Goal: Task Accomplishment & Management: Complete application form

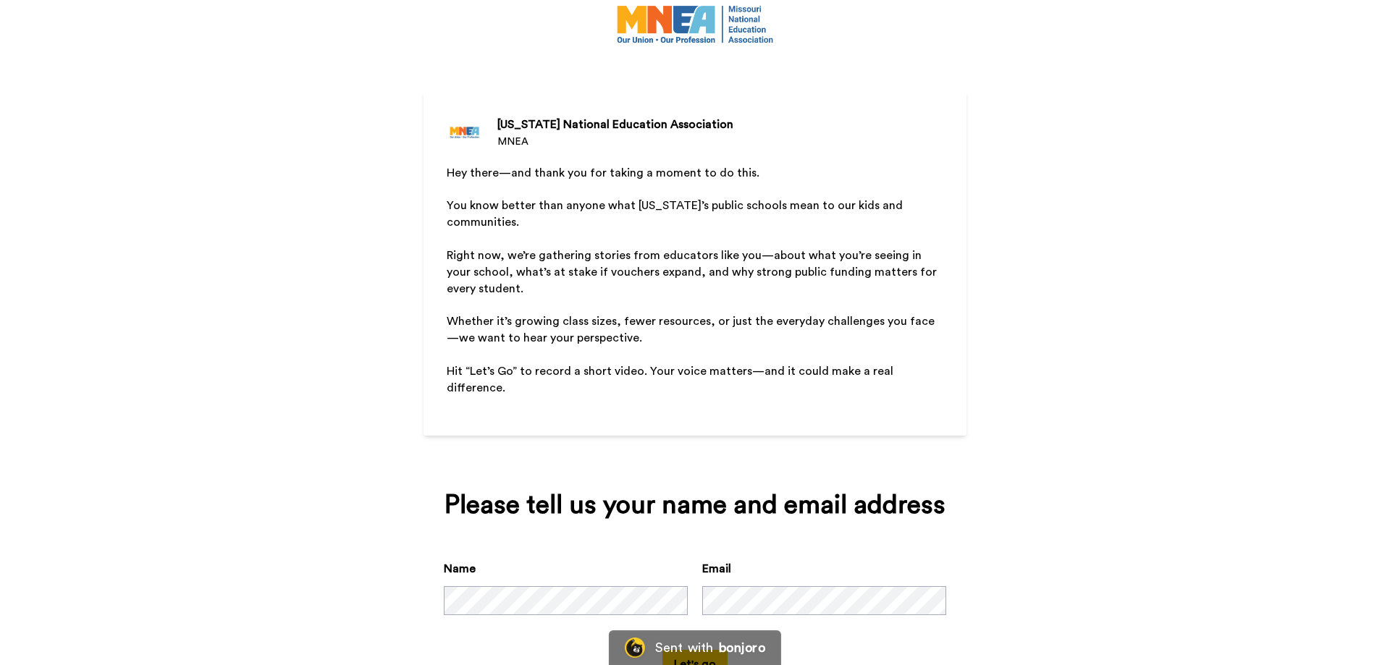
scroll to position [81, 0]
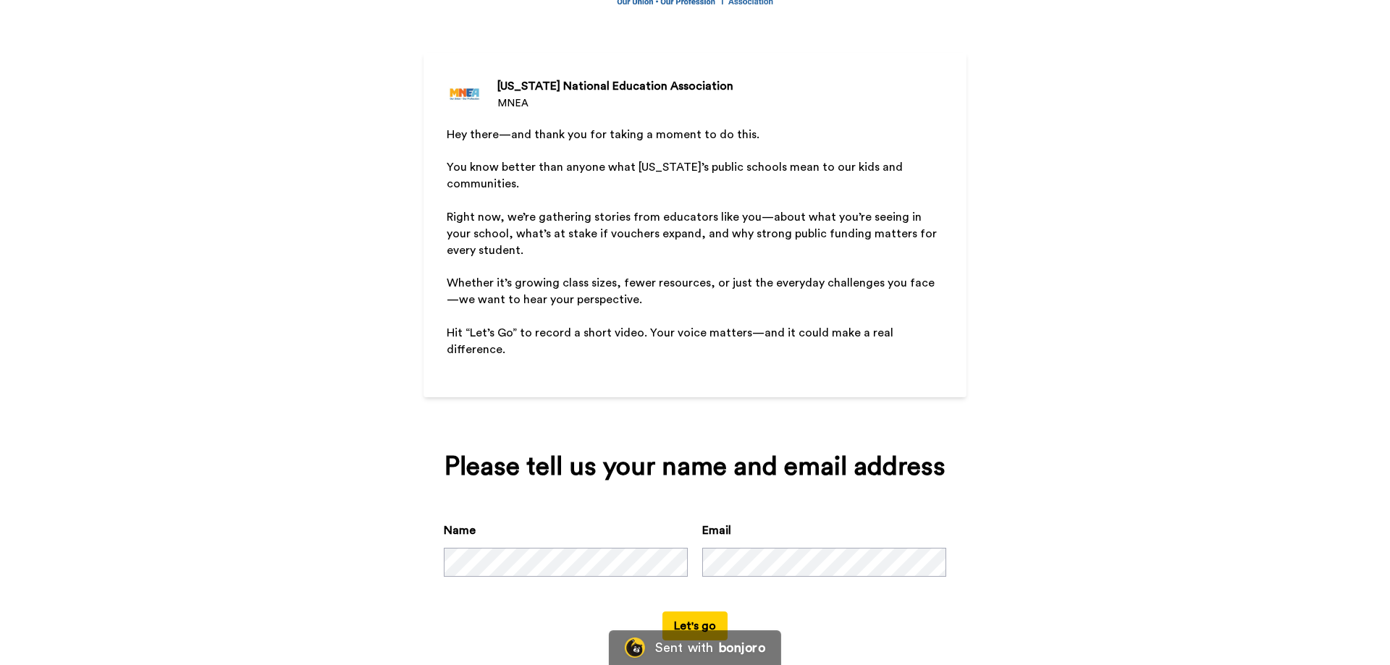
click at [662, 612] on button "Let's go" at bounding box center [694, 626] width 65 height 29
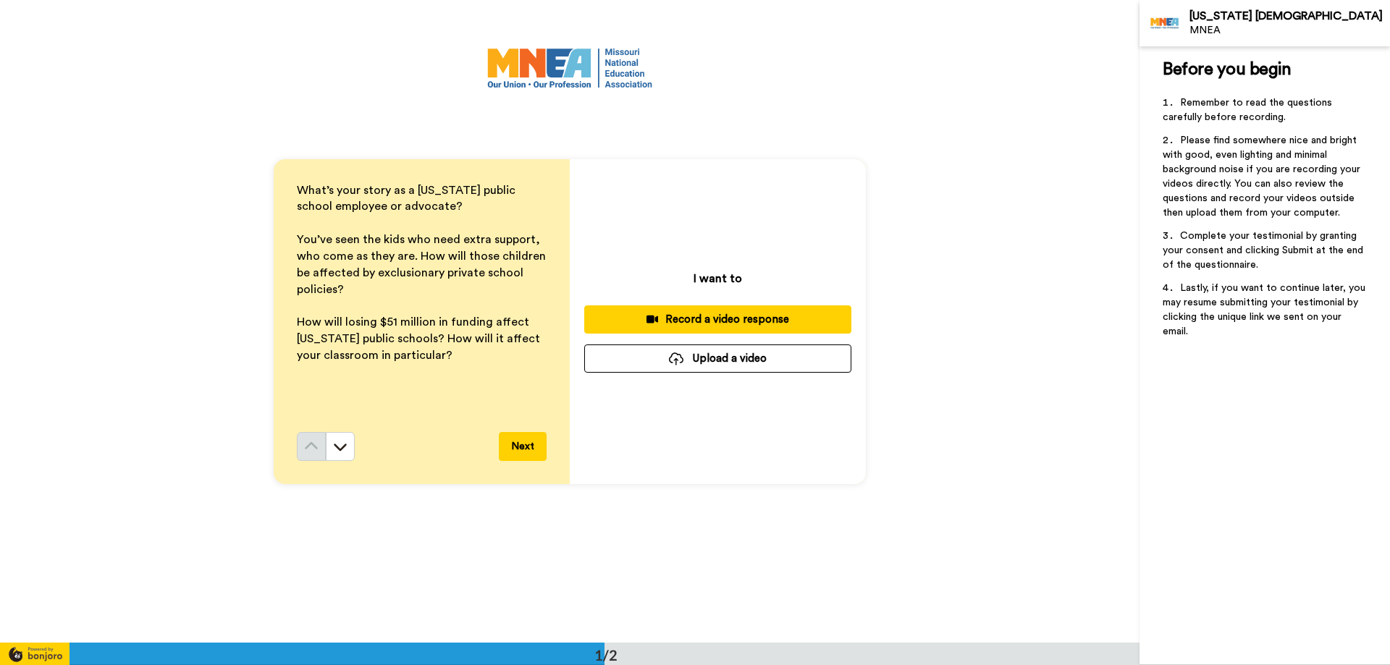
click at [533, 452] on button "Next" at bounding box center [523, 446] width 48 height 29
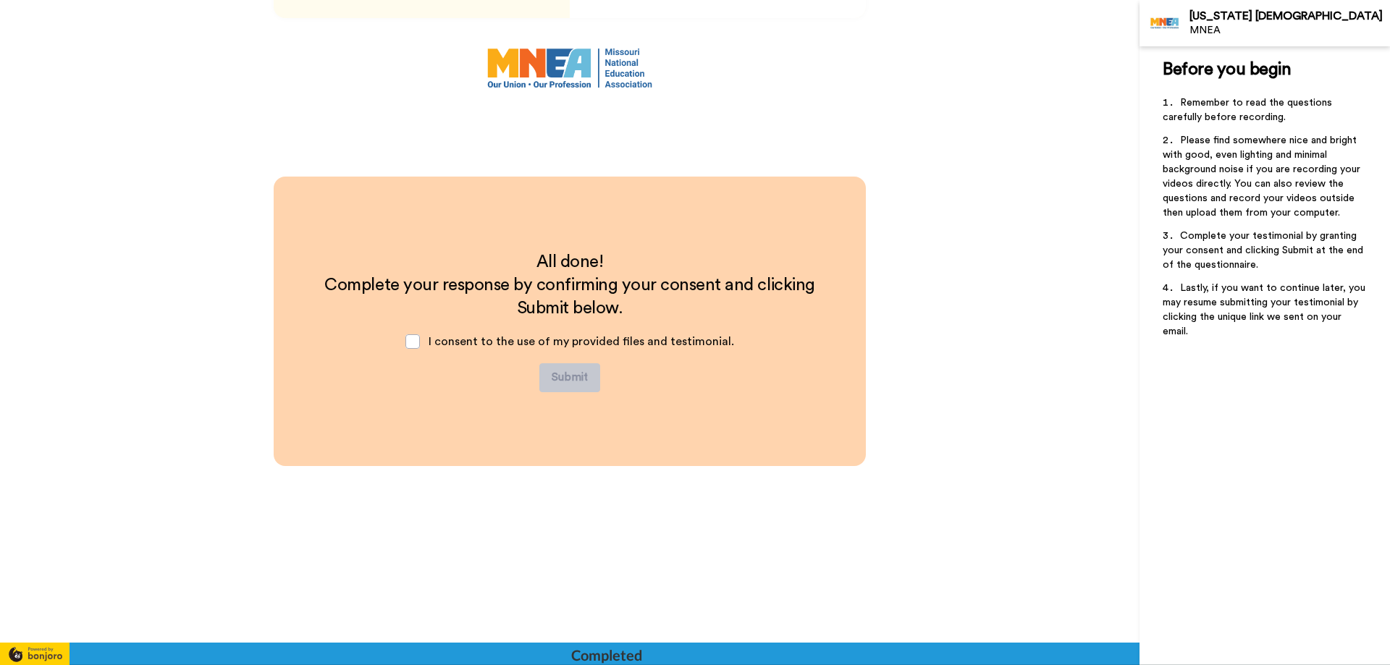
scroll to position [467, 0]
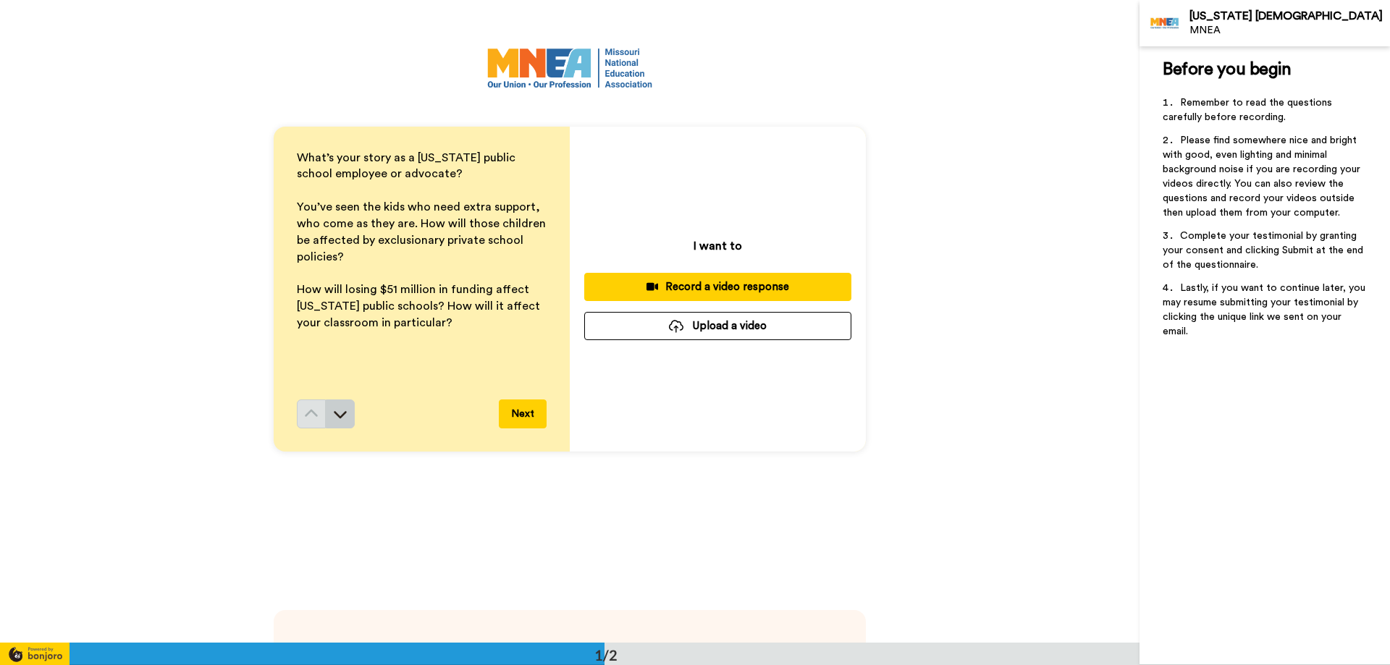
click at [334, 417] on icon at bounding box center [340, 414] width 14 height 14
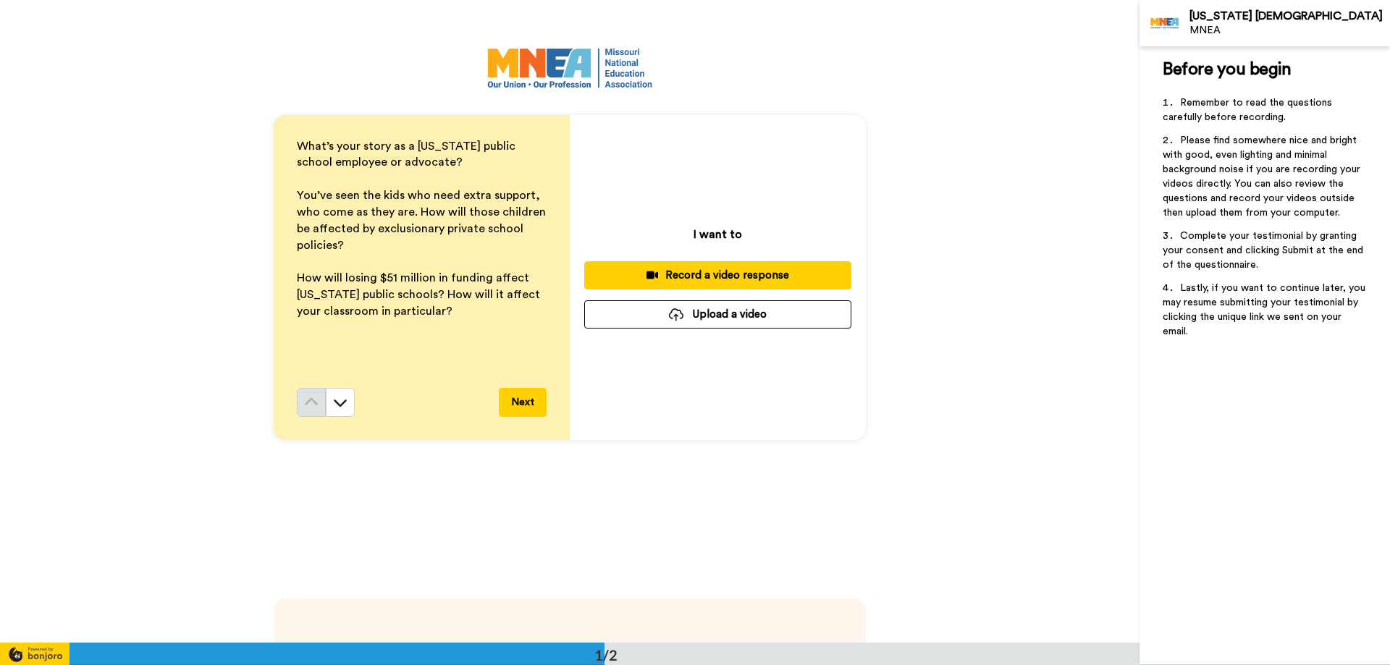
scroll to position [0, 0]
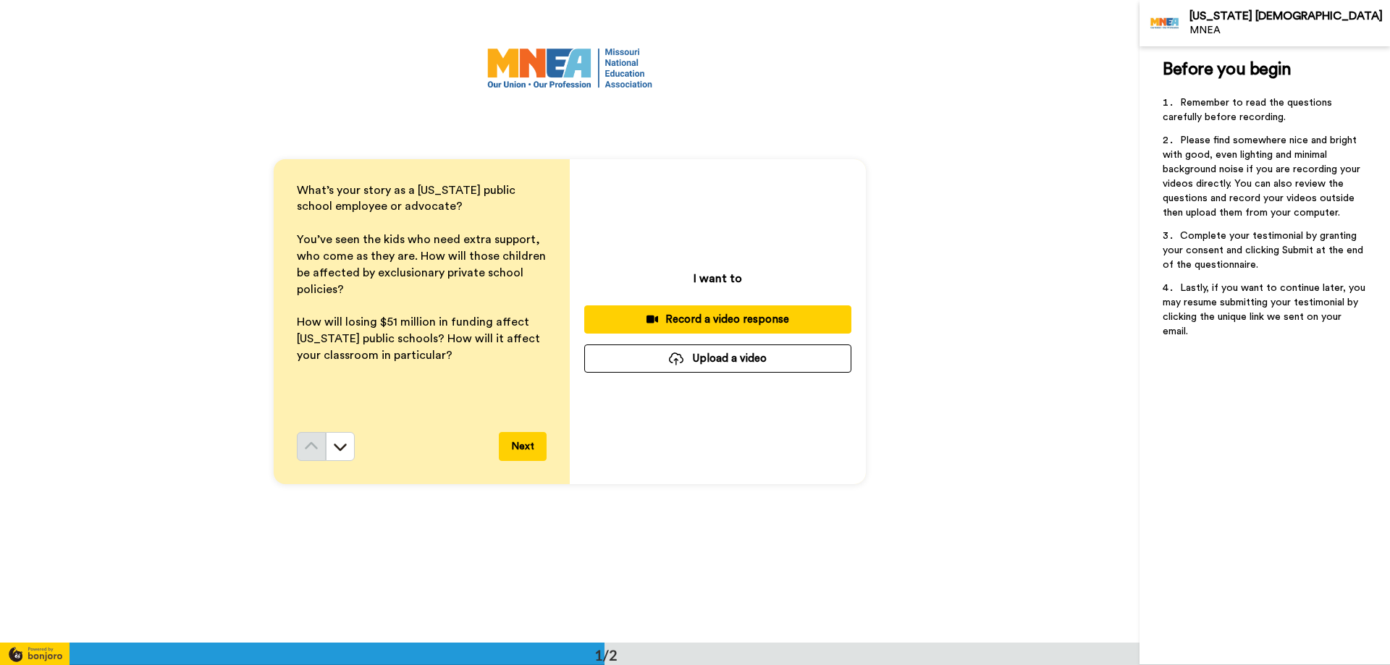
click at [769, 318] on div "Record a video response" at bounding box center [718, 319] width 244 height 15
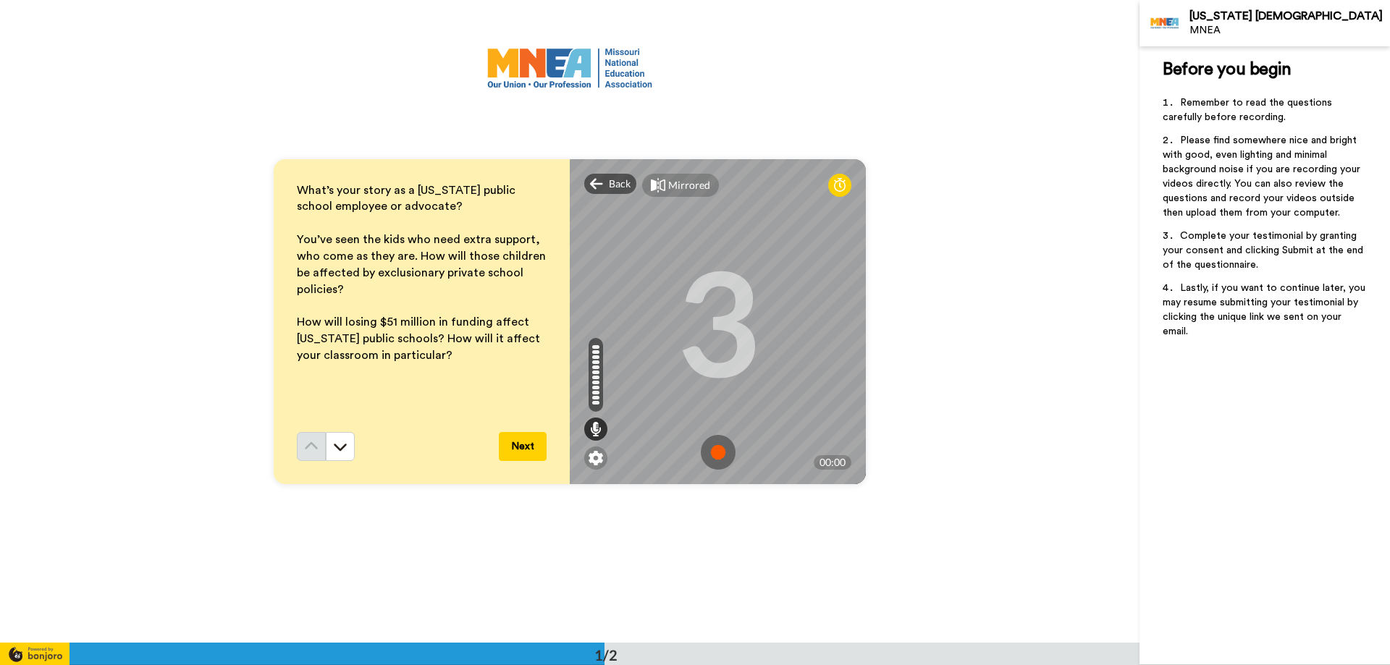
click at [720, 455] on img at bounding box center [718, 452] width 35 height 35
click at [609, 189] on span "Back" at bounding box center [620, 184] width 22 height 14
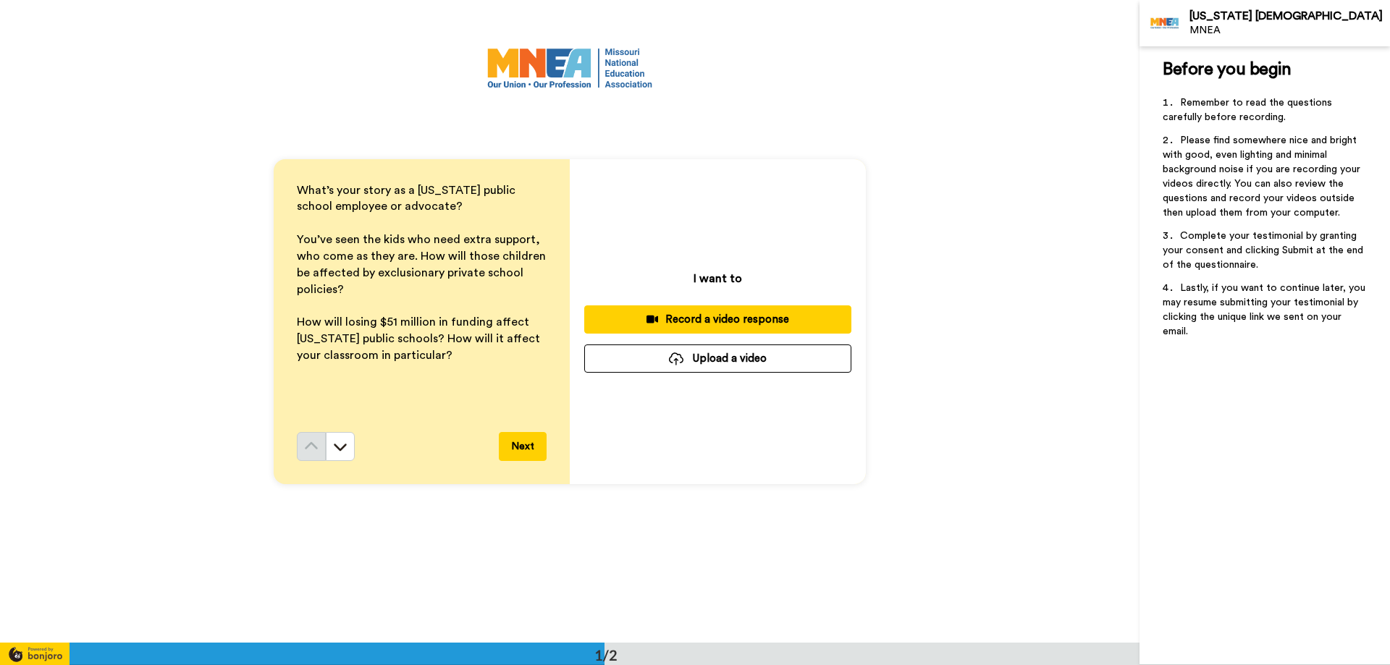
click at [694, 322] on div "Record a video response" at bounding box center [718, 319] width 244 height 15
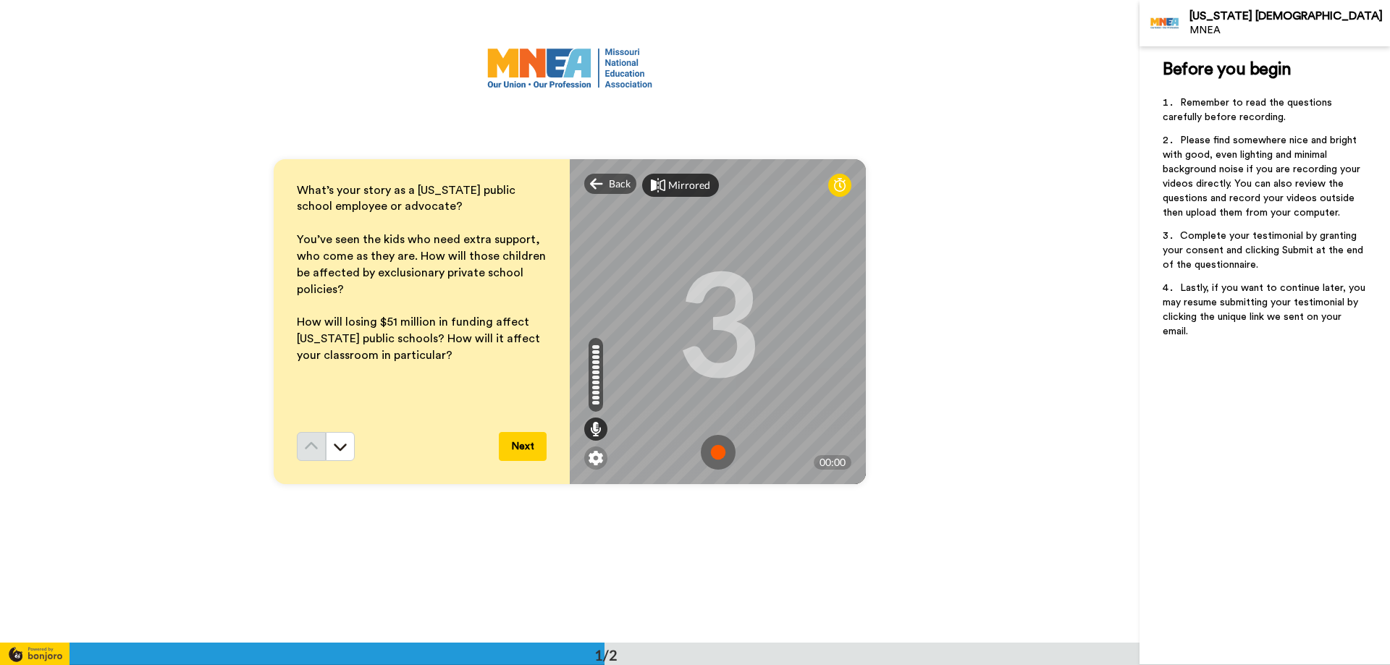
click at [684, 178] on div "Mirrored" at bounding box center [689, 185] width 42 height 14
click at [686, 190] on div "Mirror" at bounding box center [683, 185] width 31 height 14
click at [726, 452] on img at bounding box center [718, 452] width 35 height 35
click at [717, 459] on img at bounding box center [718, 452] width 35 height 35
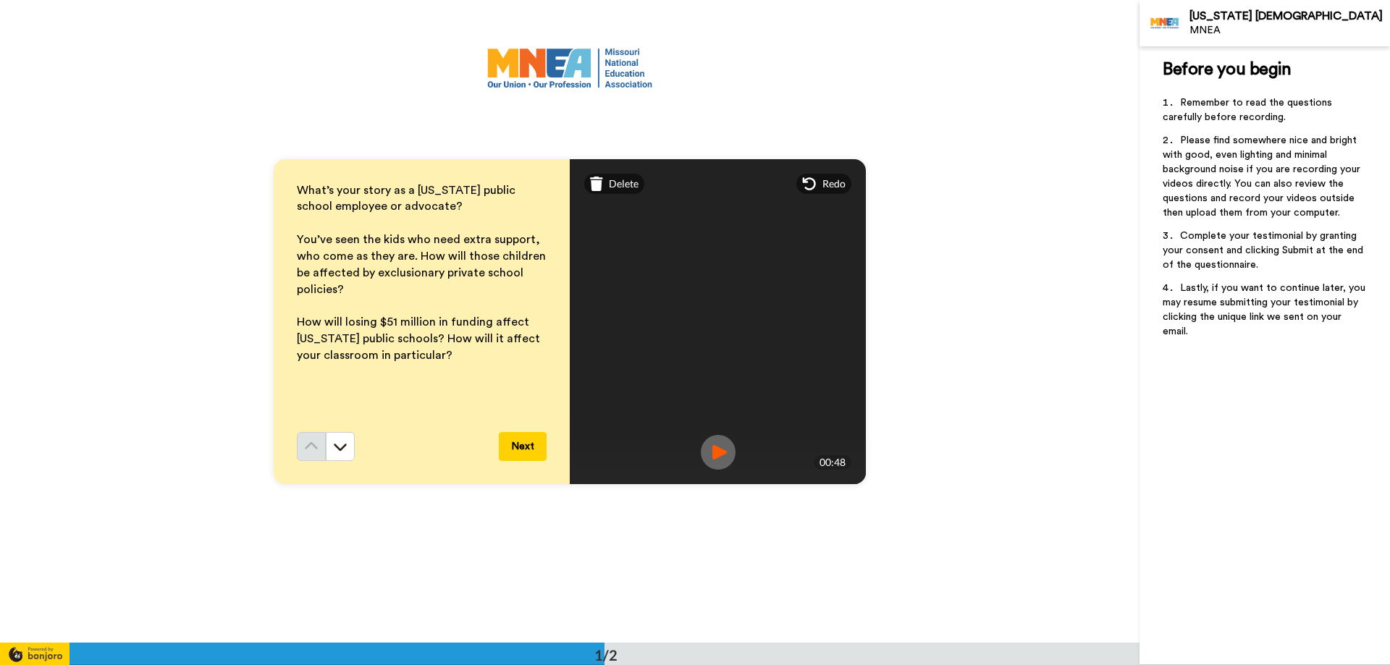
click at [709, 449] on img at bounding box center [718, 452] width 35 height 35
click at [622, 180] on span "Delete" at bounding box center [624, 184] width 30 height 14
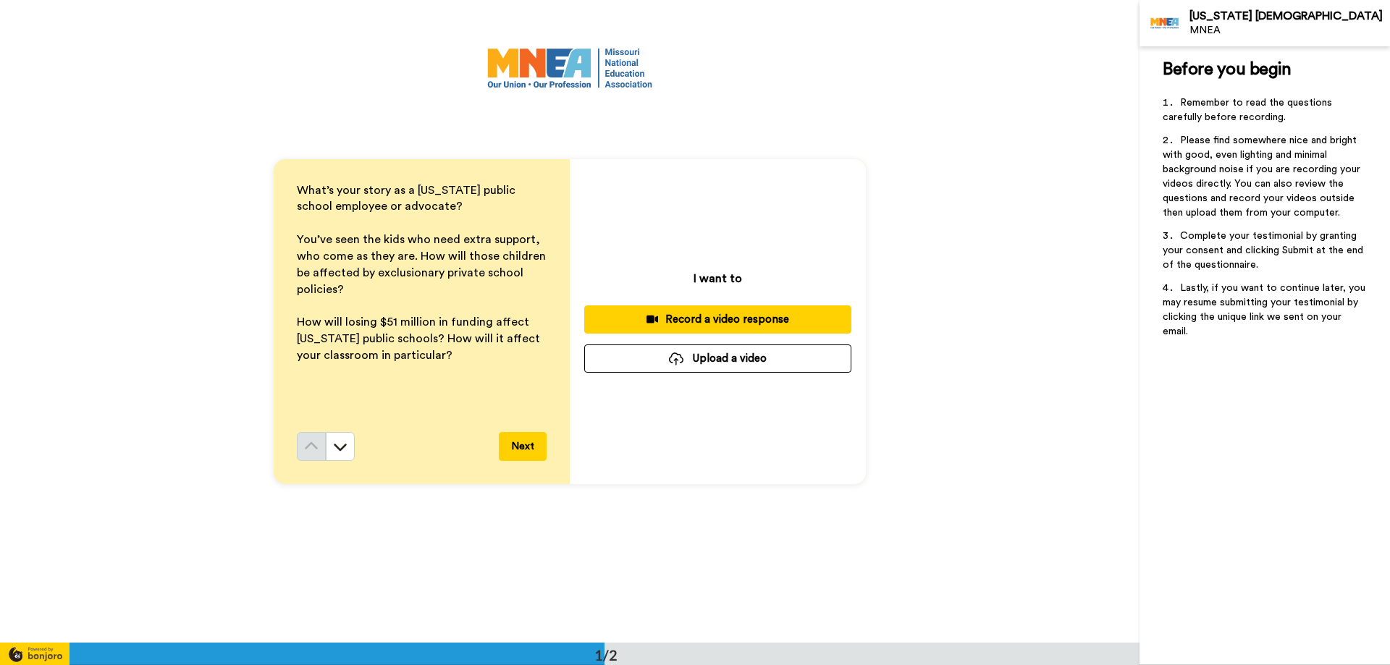
click at [734, 318] on div "Record a video response" at bounding box center [718, 319] width 244 height 15
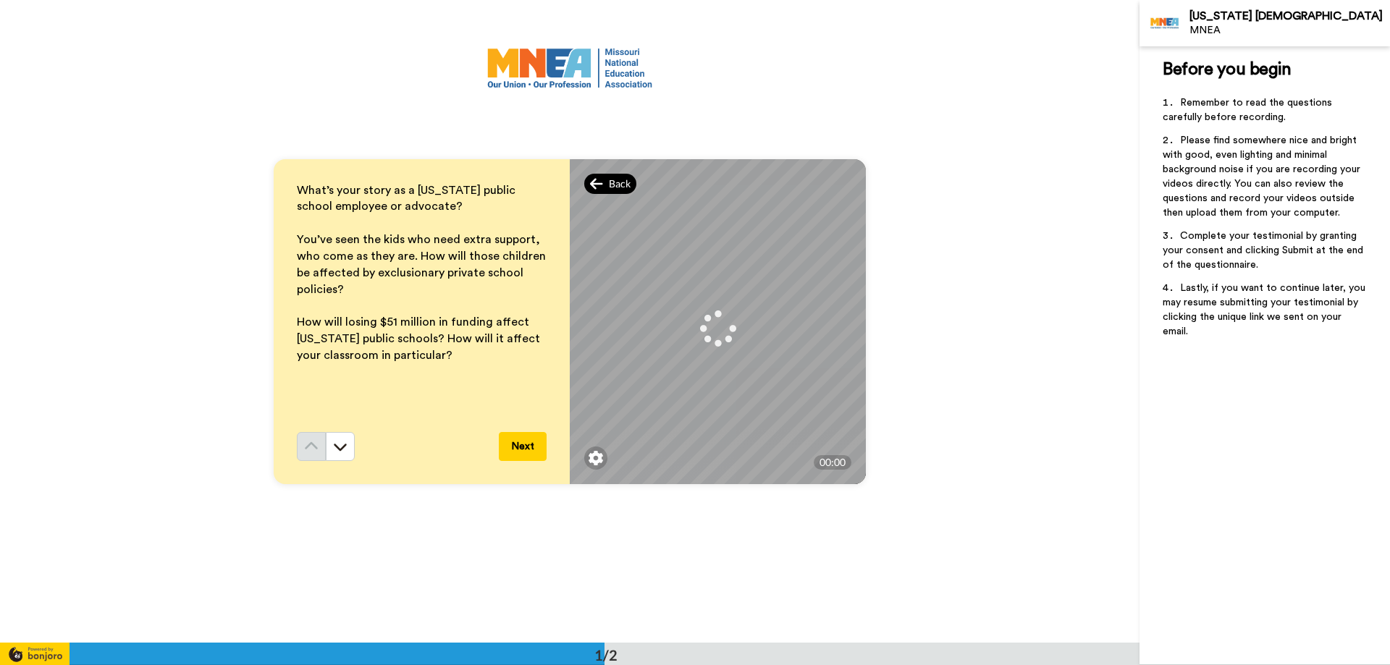
click at [612, 192] on div "Back" at bounding box center [610, 184] width 52 height 20
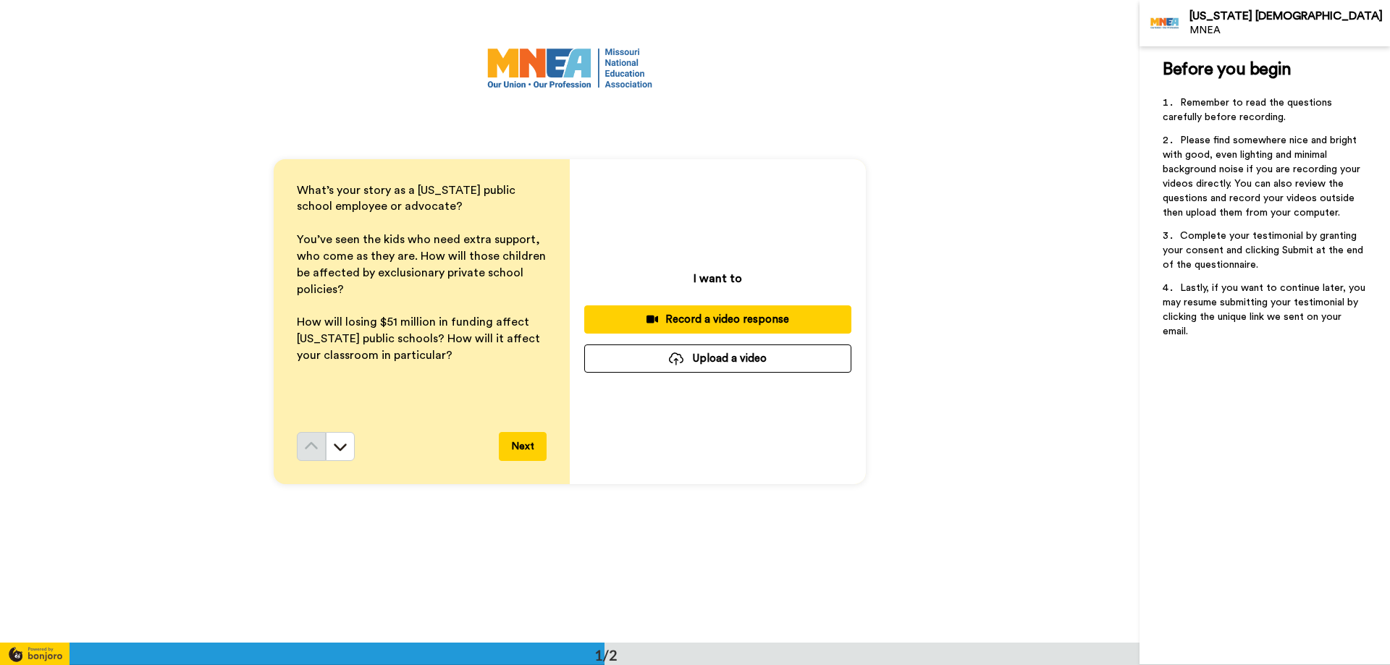
click at [717, 371] on button "Upload a video" at bounding box center [717, 359] width 267 height 28
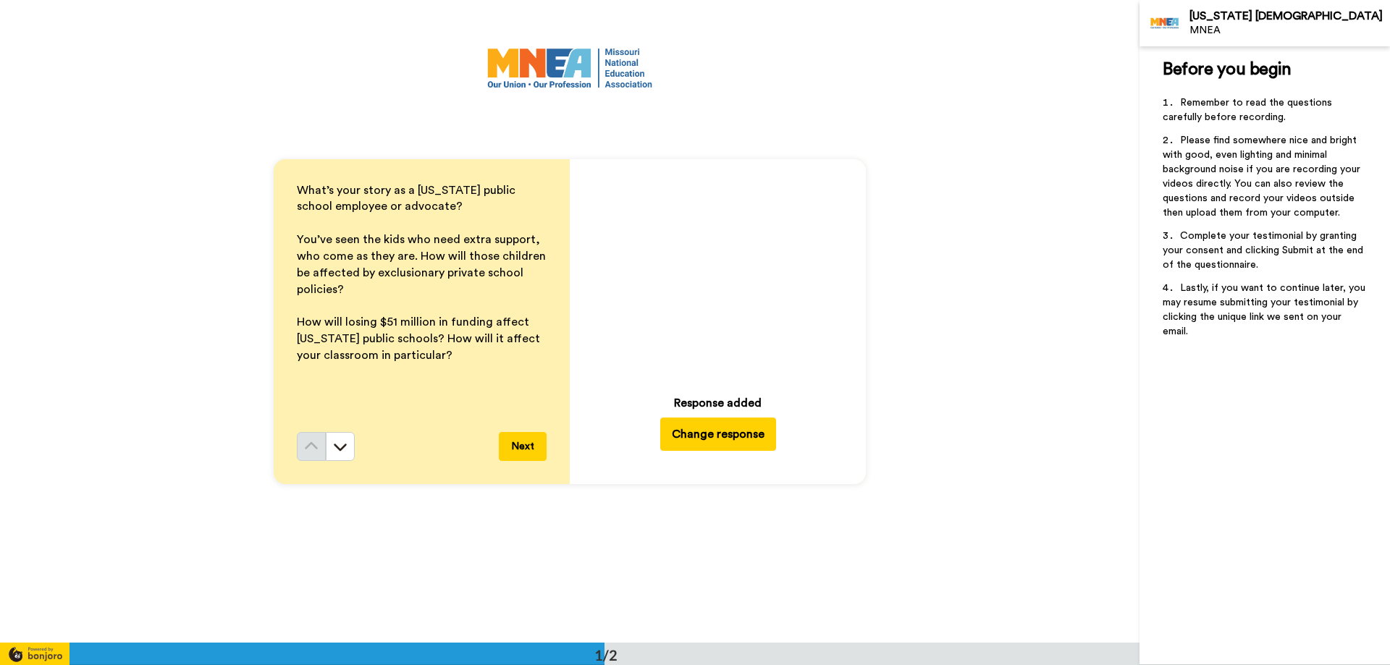
click at [728, 441] on button "Change response" at bounding box center [718, 434] width 116 height 33
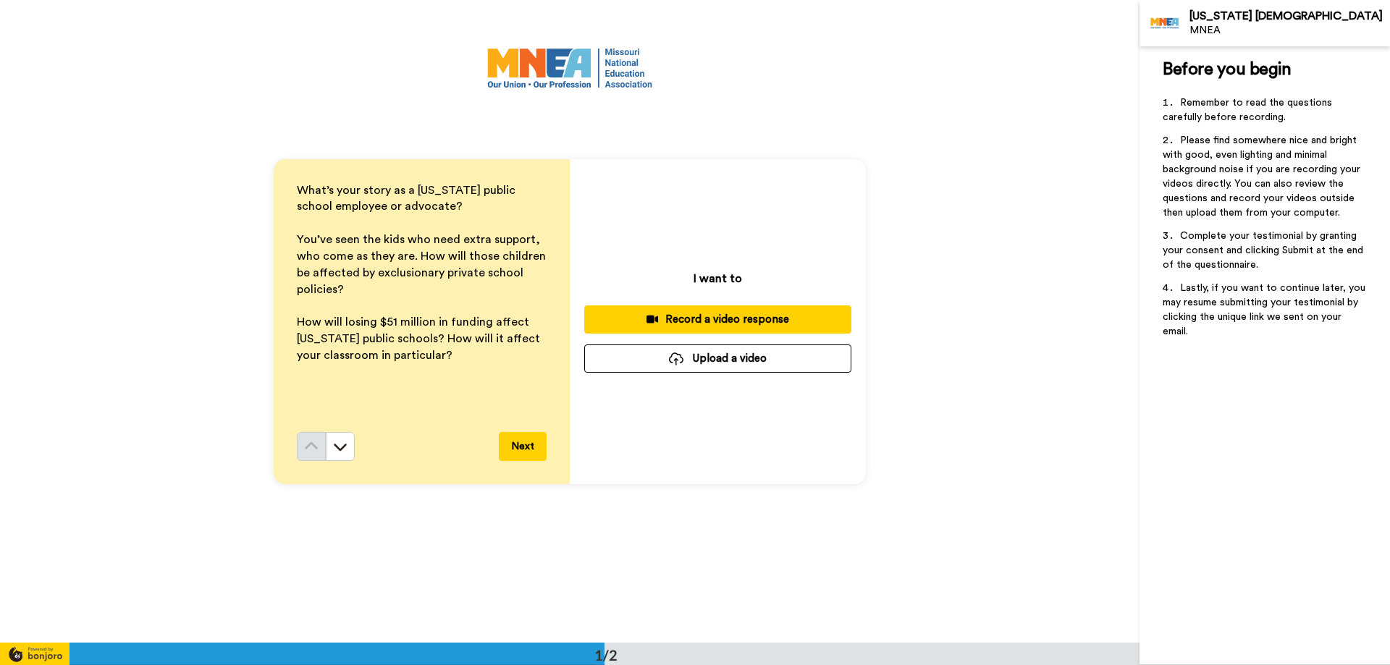
click at [733, 358] on button "Upload a video" at bounding box center [717, 359] width 267 height 28
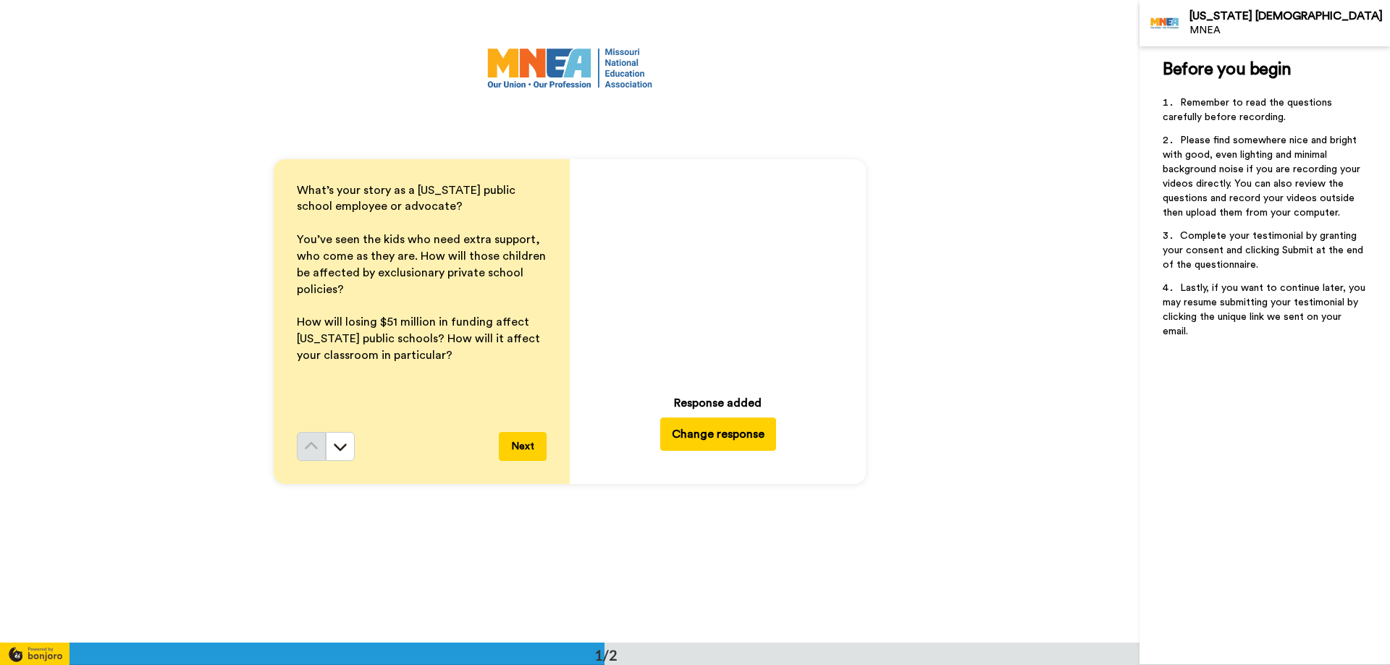
click at [725, 426] on button "Change response" at bounding box center [718, 434] width 116 height 33
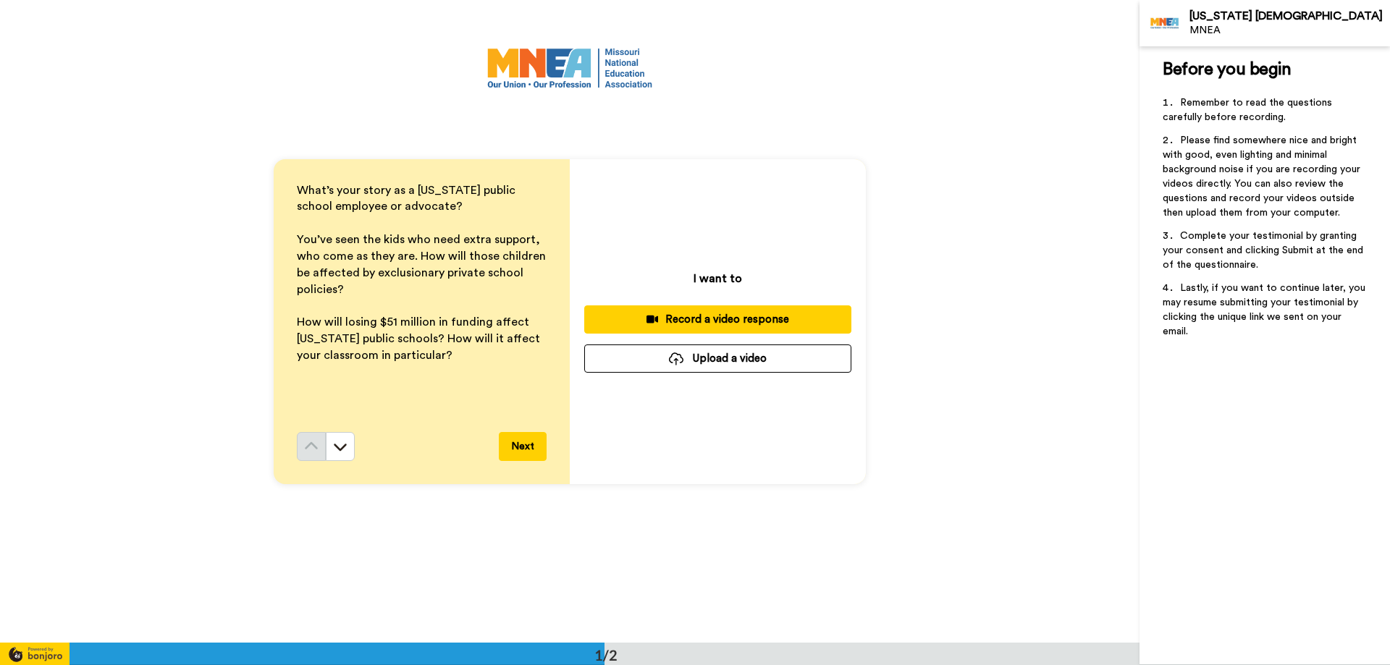
click at [782, 360] on button "Upload a video" at bounding box center [717, 359] width 267 height 28
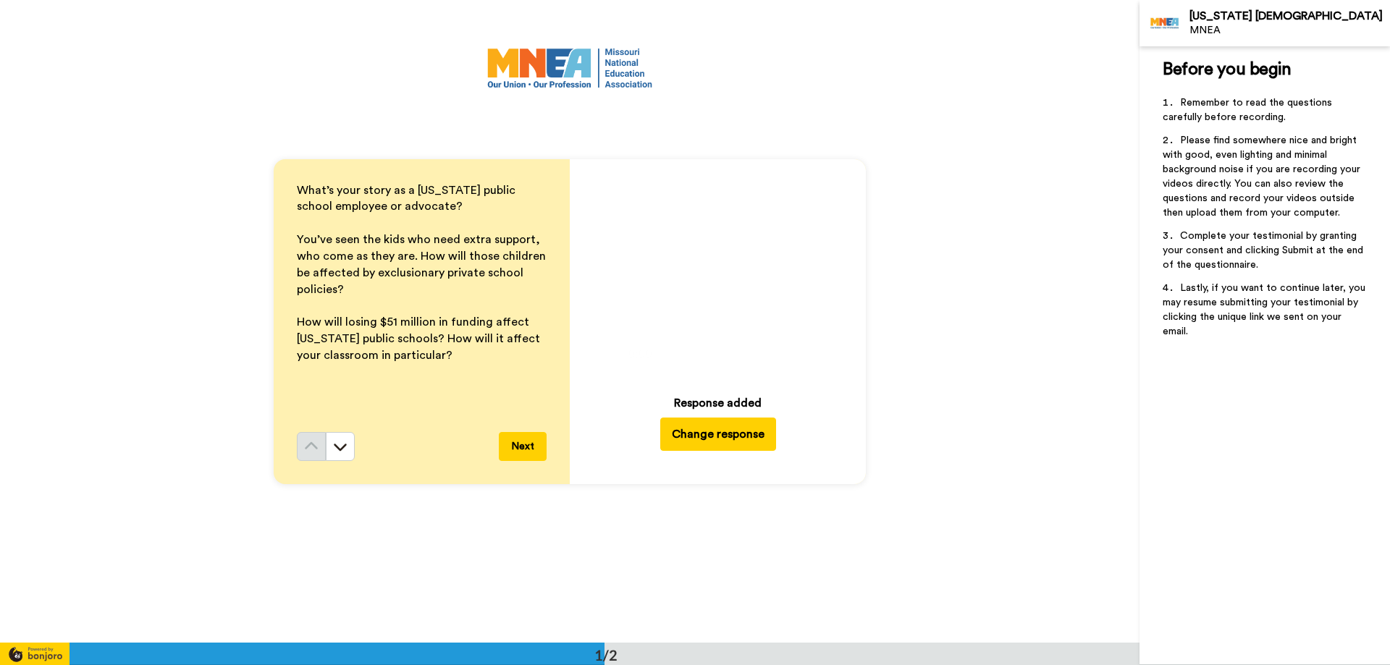
click at [709, 264] on icon "Play/Pause" at bounding box center [717, 271] width 38 height 69
click at [519, 456] on button "Next" at bounding box center [523, 446] width 48 height 29
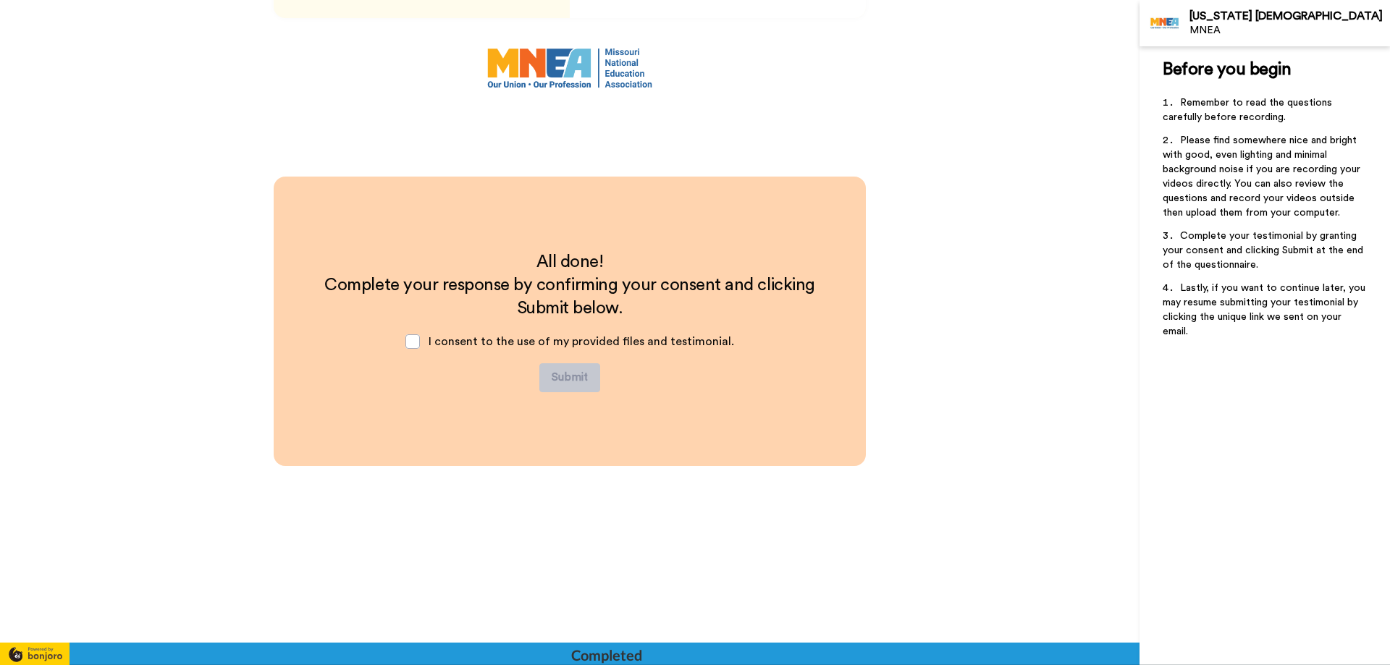
scroll to position [467, 0]
click at [418, 345] on span at bounding box center [412, 341] width 14 height 14
click at [577, 384] on button "Submit" at bounding box center [569, 377] width 61 height 29
